Goal: Task Accomplishment & Management: Use online tool/utility

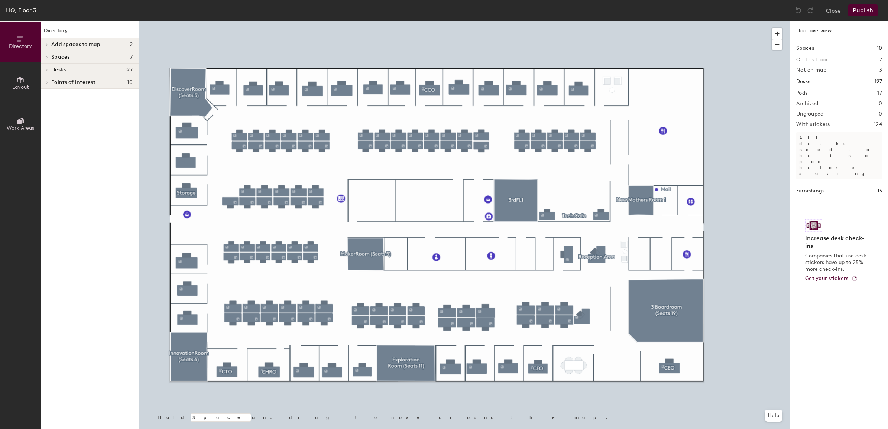
click at [43, 56] on span at bounding box center [46, 57] width 6 height 4
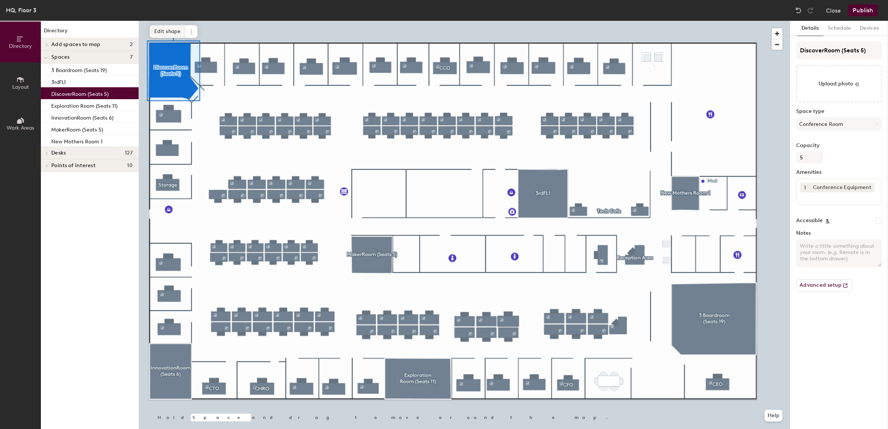
click at [168, 32] on span "Edit shape" at bounding box center [168, 31] width 36 height 13
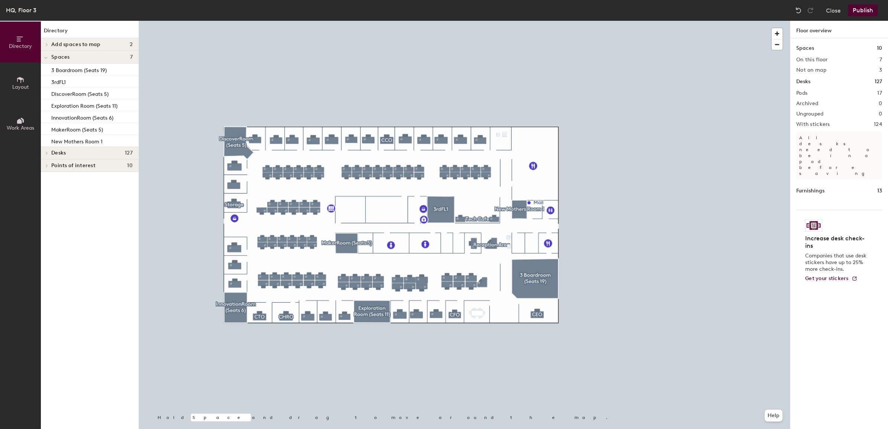
click at [868, 8] on button "Publish" at bounding box center [862, 10] width 29 height 12
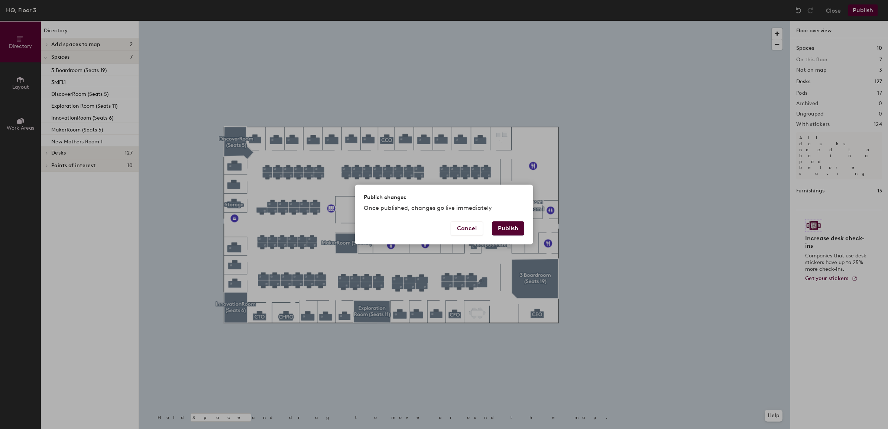
click at [511, 227] on button "Publish" at bounding box center [508, 229] width 32 height 14
